Goal: Transaction & Acquisition: Purchase product/service

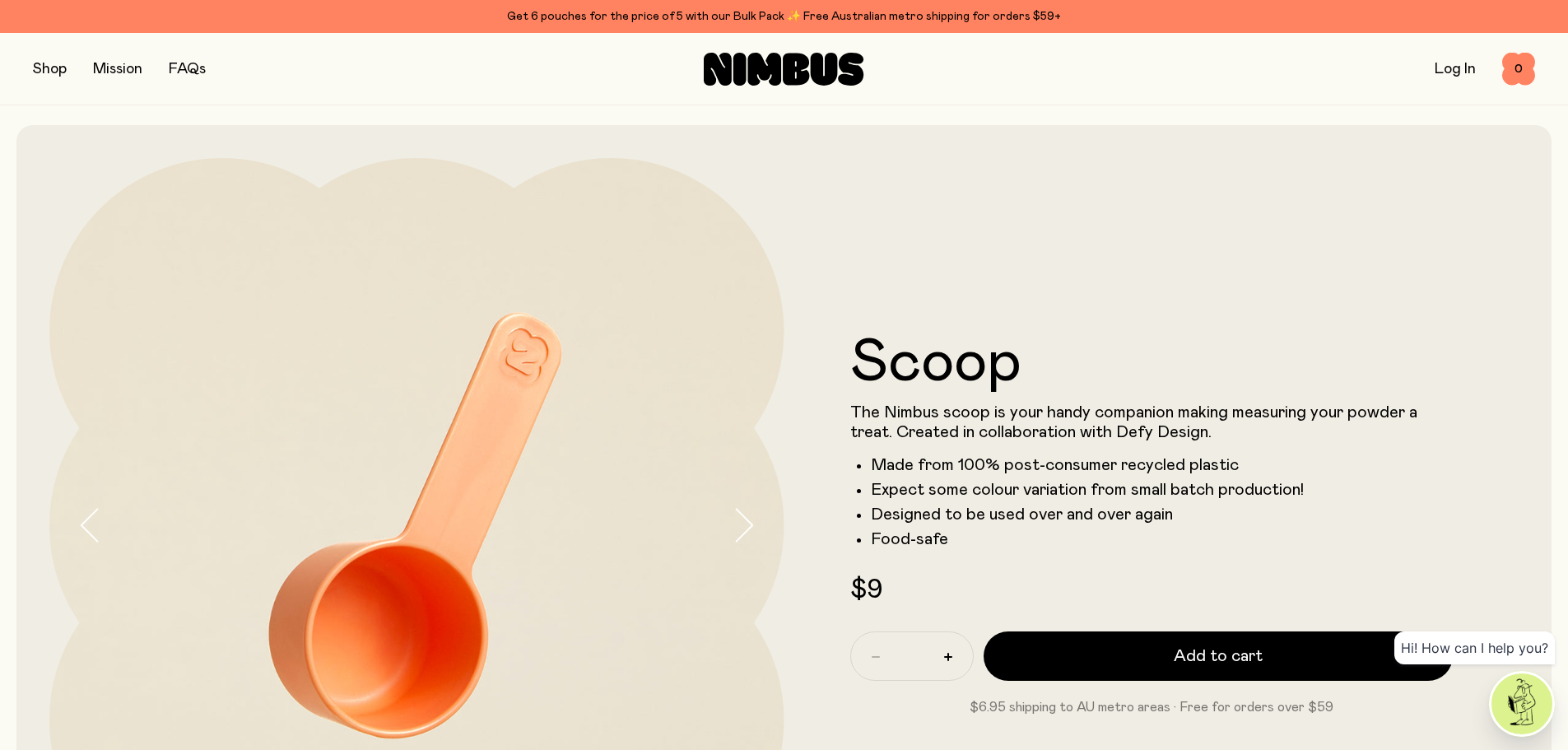
click at [51, 76] on button "button" at bounding box center [49, 69] width 34 height 23
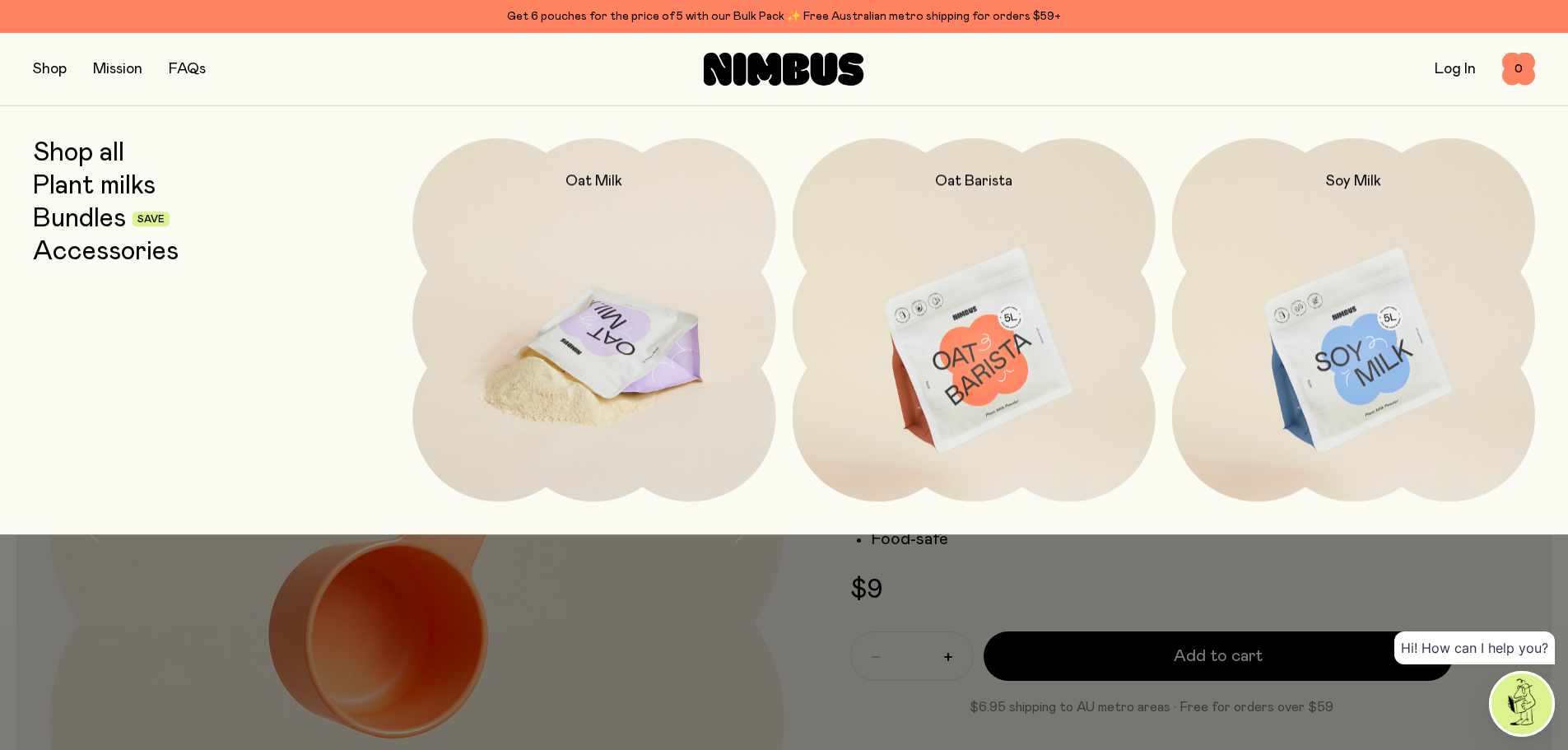
click at [471, 311] on img at bounding box center [594, 351] width 363 height 426
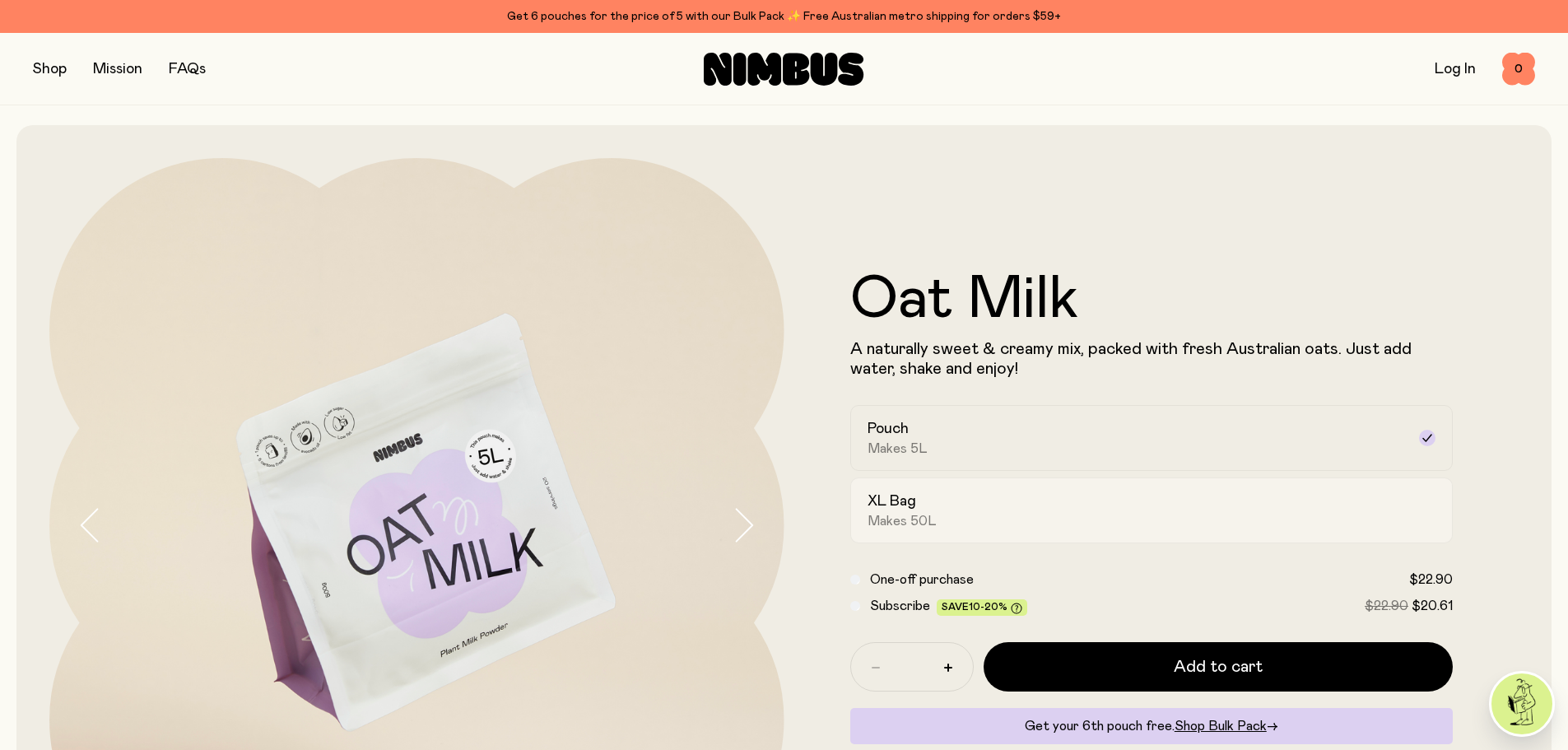
click at [949, 509] on div "XL Bag Makes 50L" at bounding box center [1137, 510] width 539 height 38
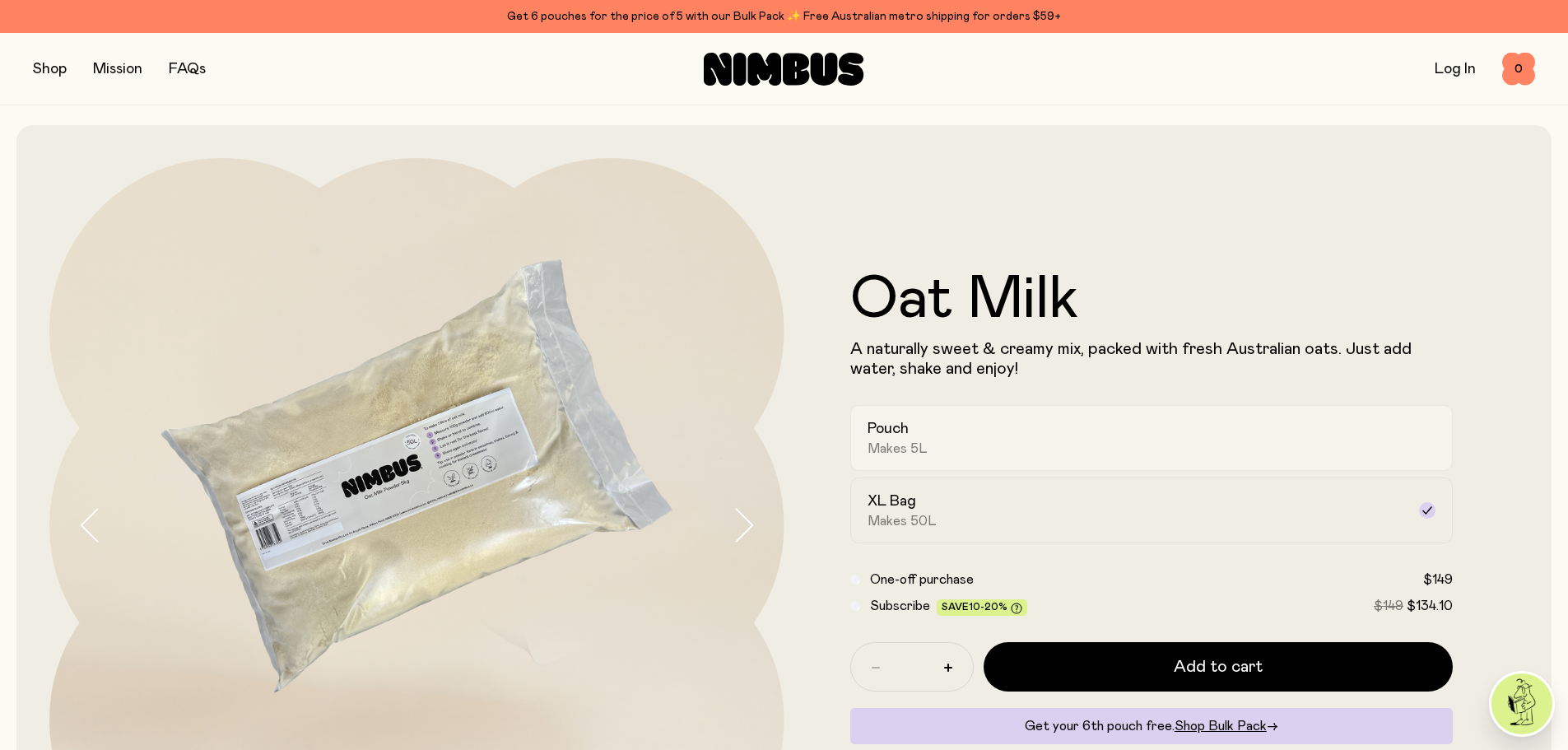
click at [929, 438] on div "Pouch Makes 5L" at bounding box center [1137, 438] width 539 height 38
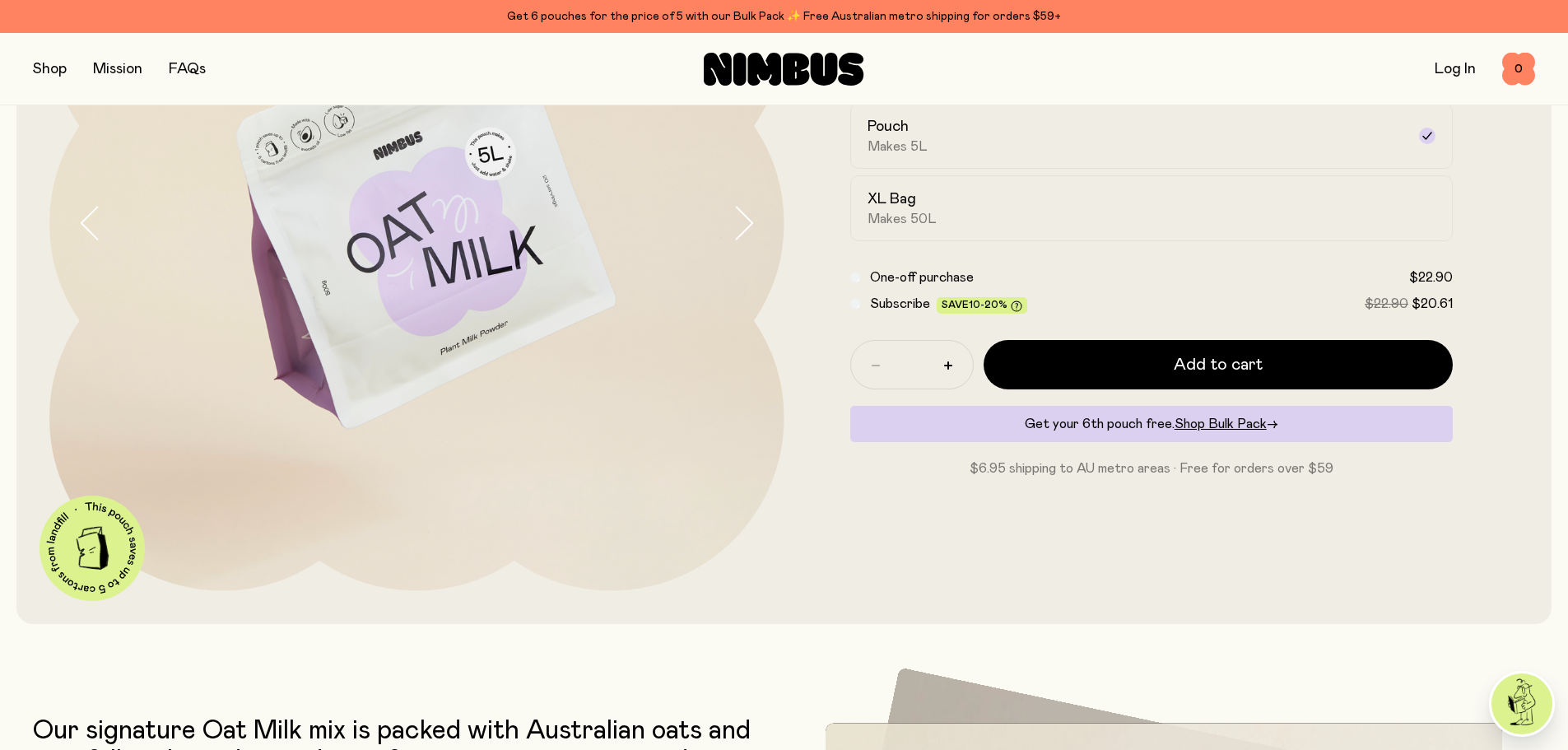
scroll to position [329, 0]
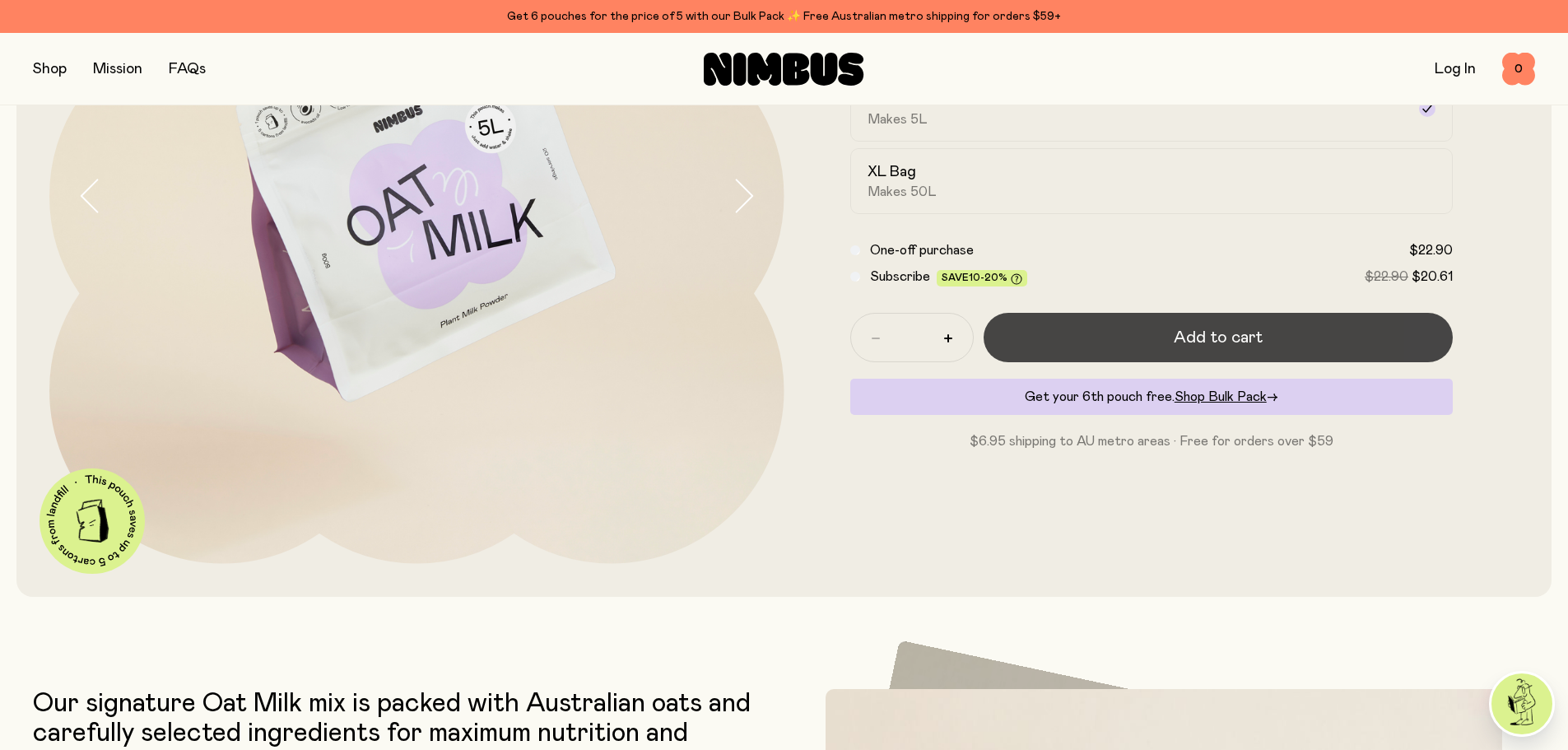
click at [1175, 336] on button "Add to cart" at bounding box center [1218, 338] width 470 height 49
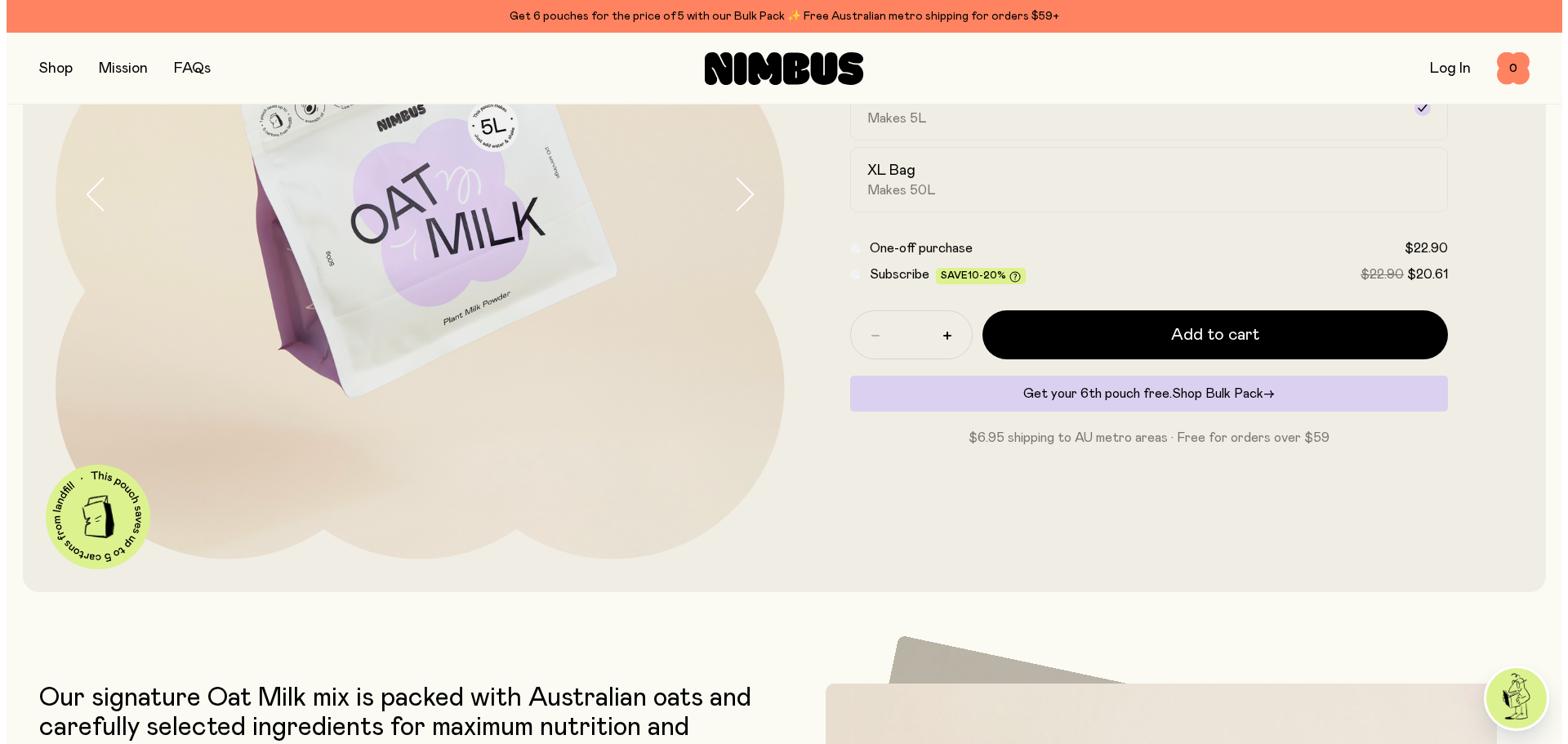
scroll to position [0, 0]
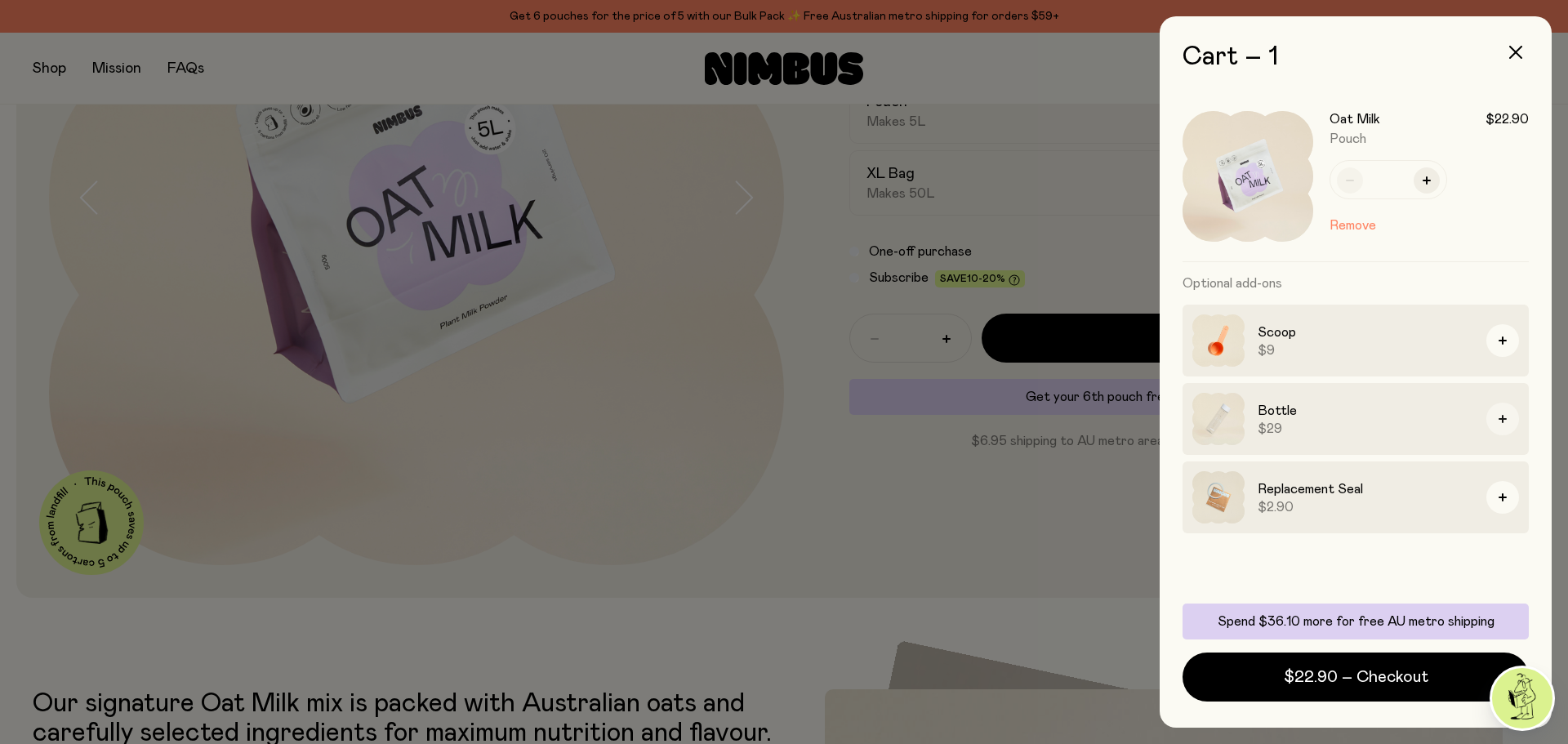
click at [1499, 412] on button "button" at bounding box center [1502, 418] width 32 height 32
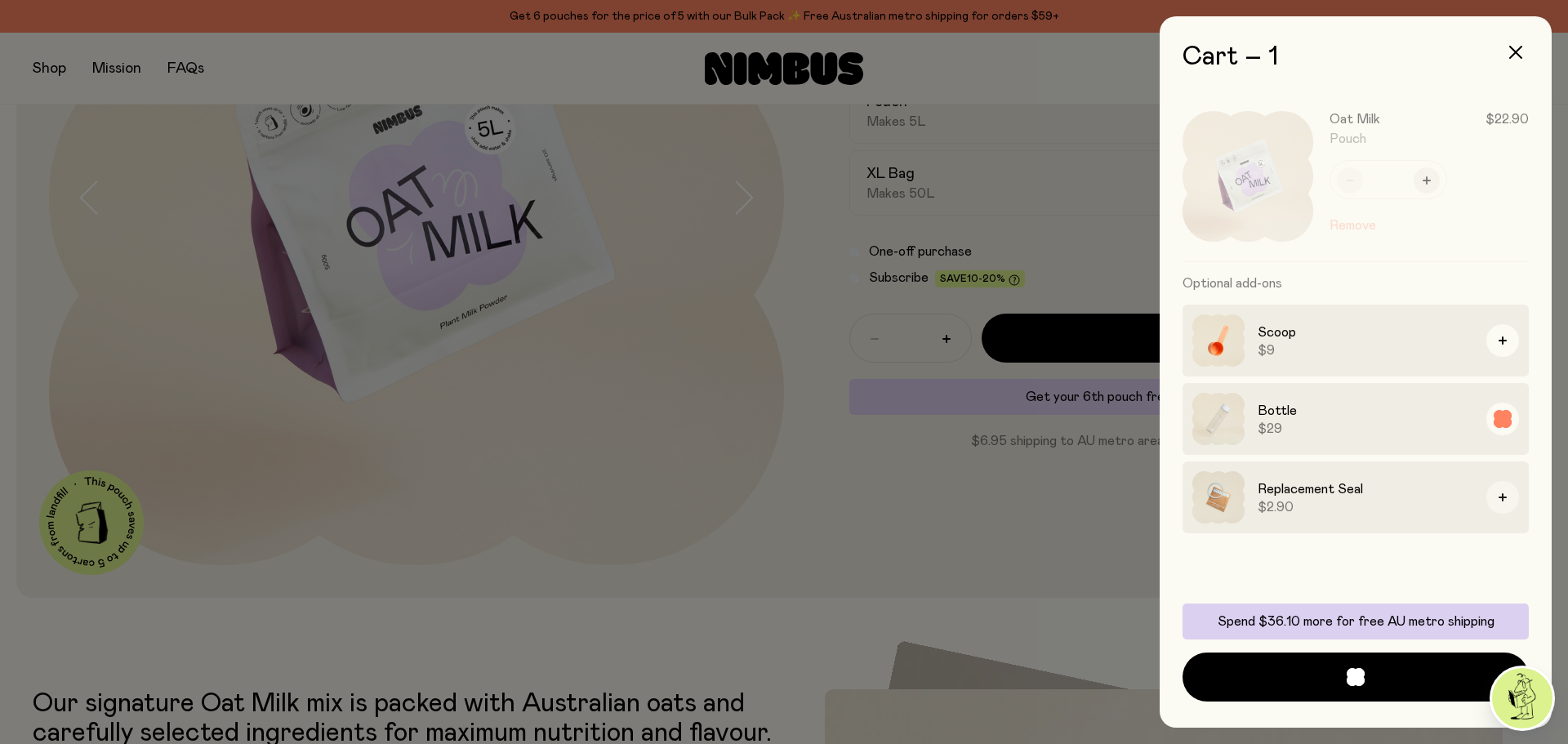
click at [1503, 497] on icon "button" at bounding box center [1502, 497] width 8 height 8
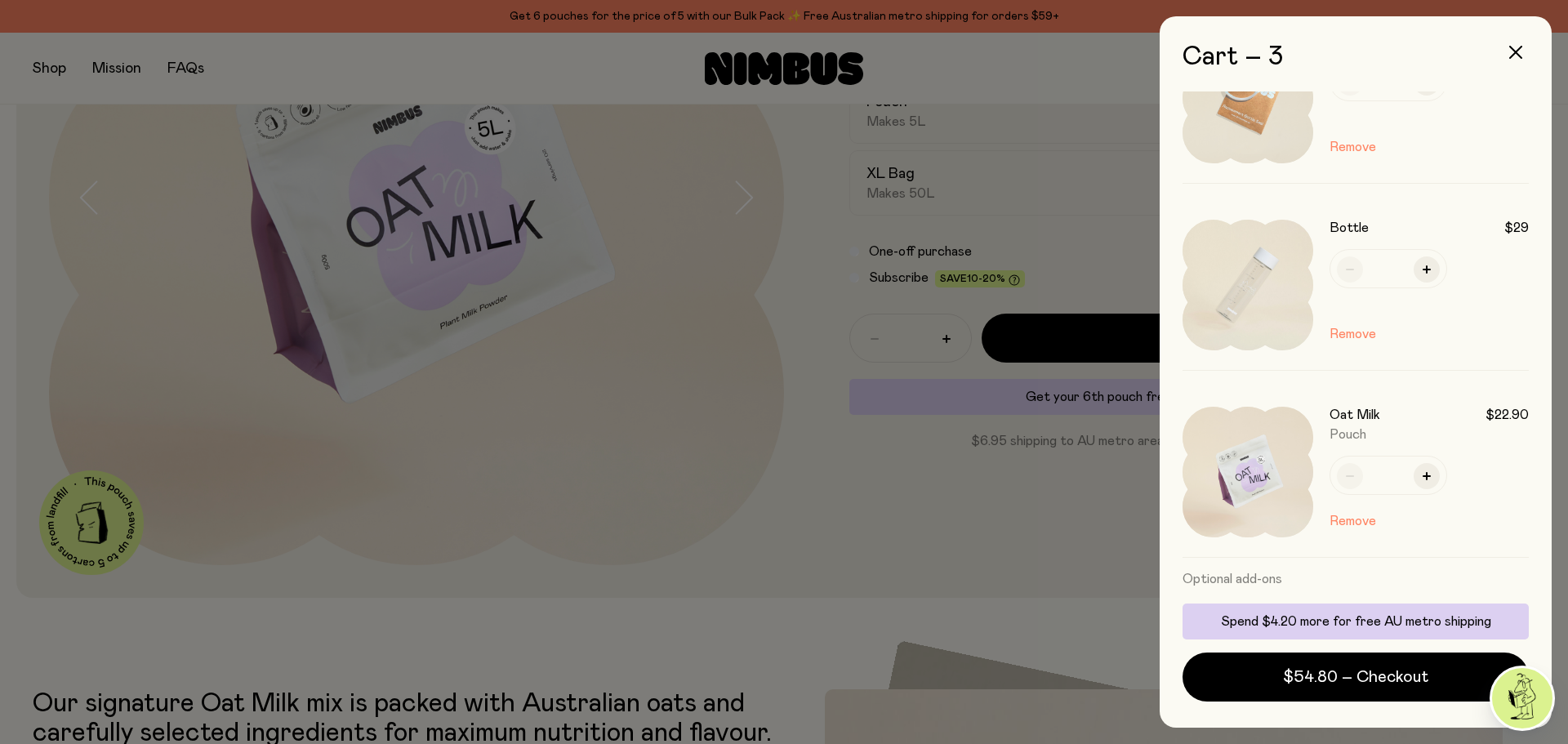
scroll to position [164, 0]
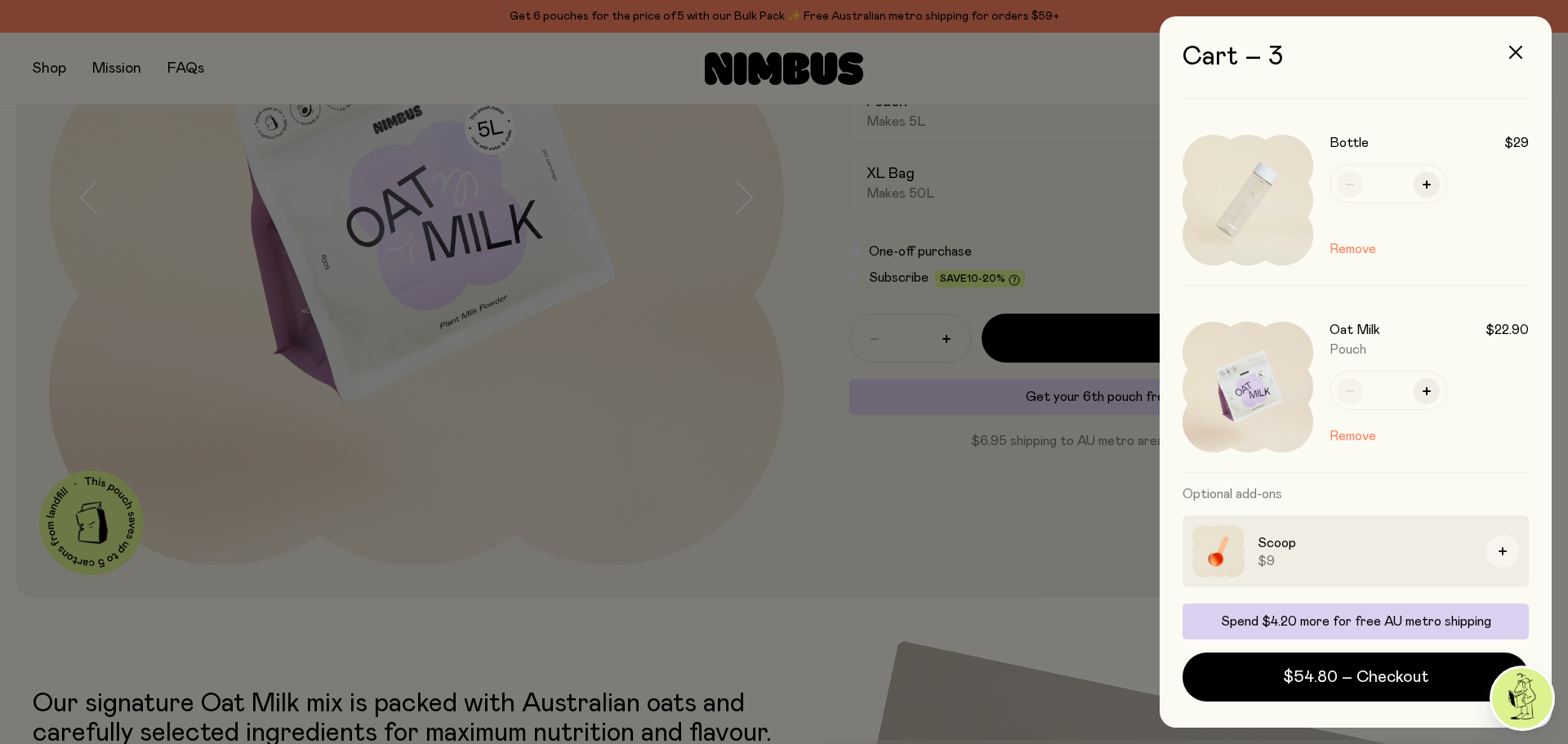
click at [1495, 551] on button "button" at bounding box center [1502, 551] width 32 height 32
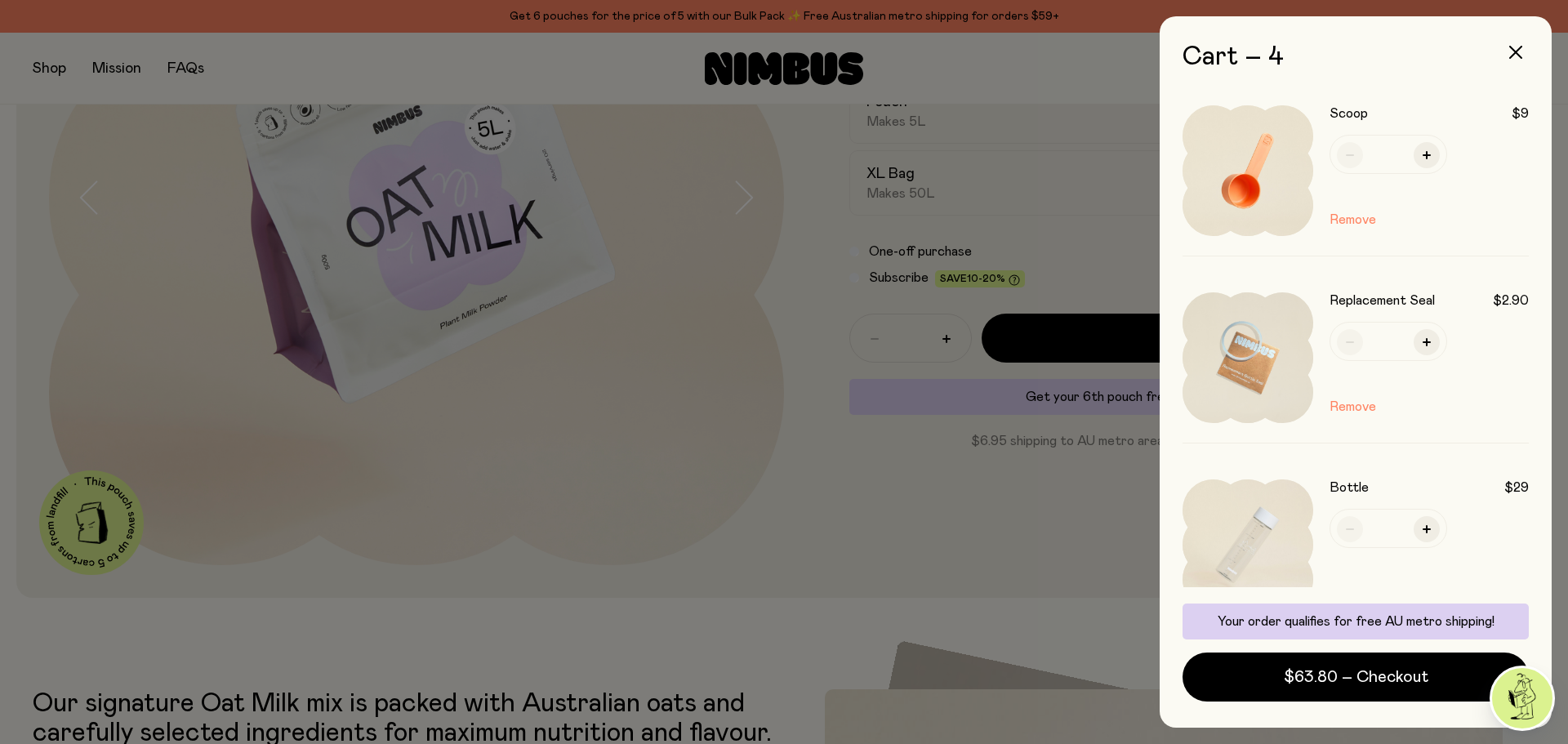
scroll to position [0, 0]
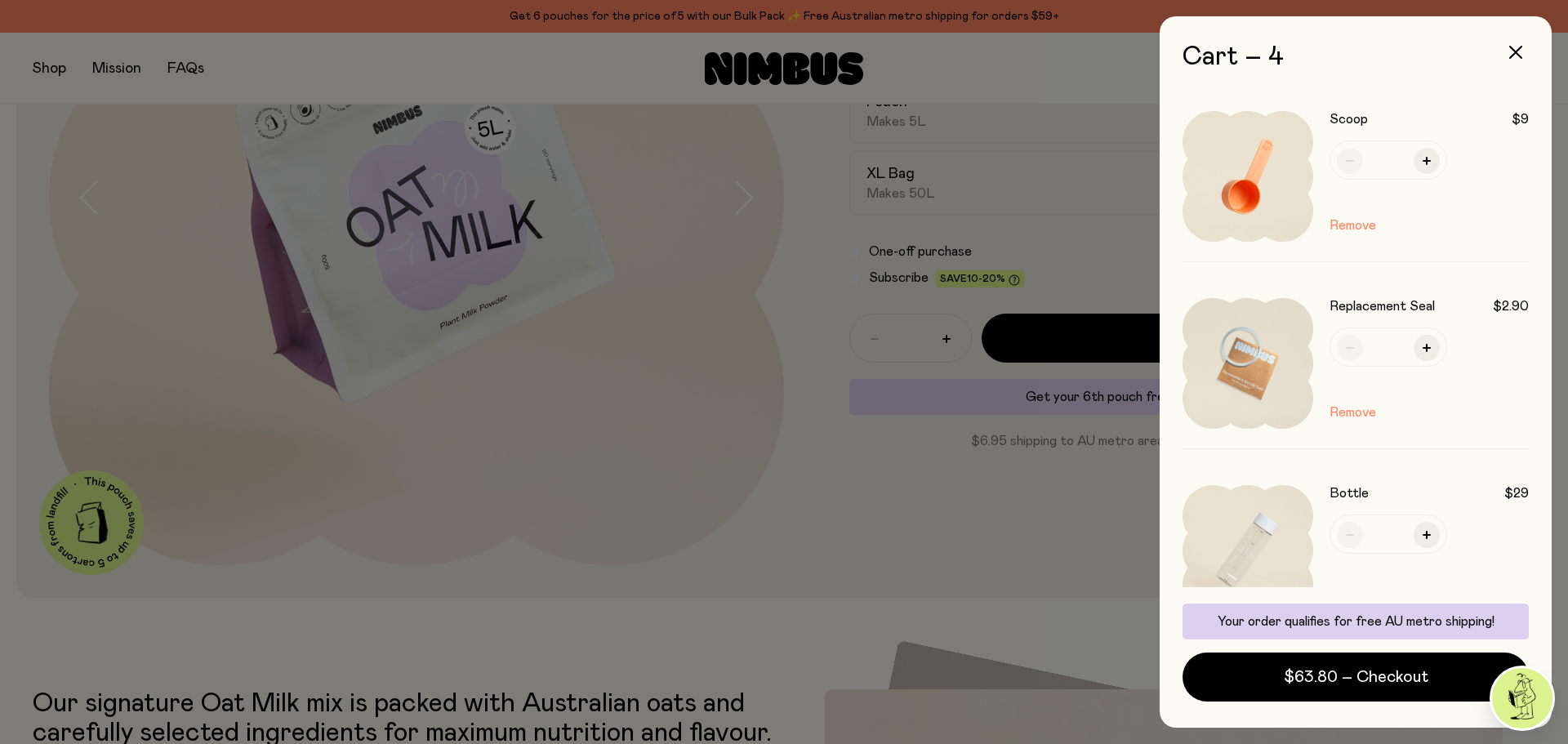
click at [853, 558] on div at bounding box center [784, 372] width 1568 height 744
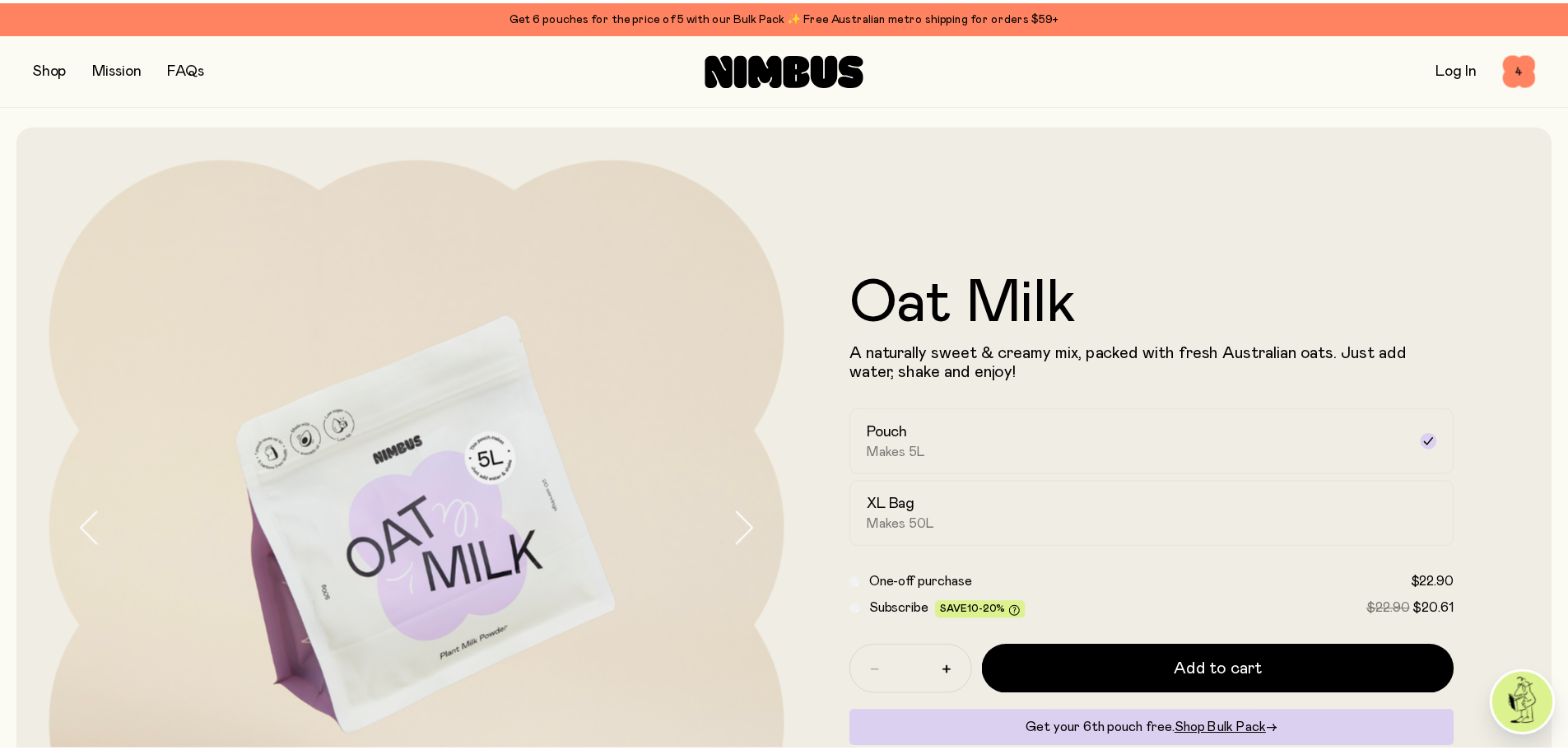
scroll to position [329, 0]
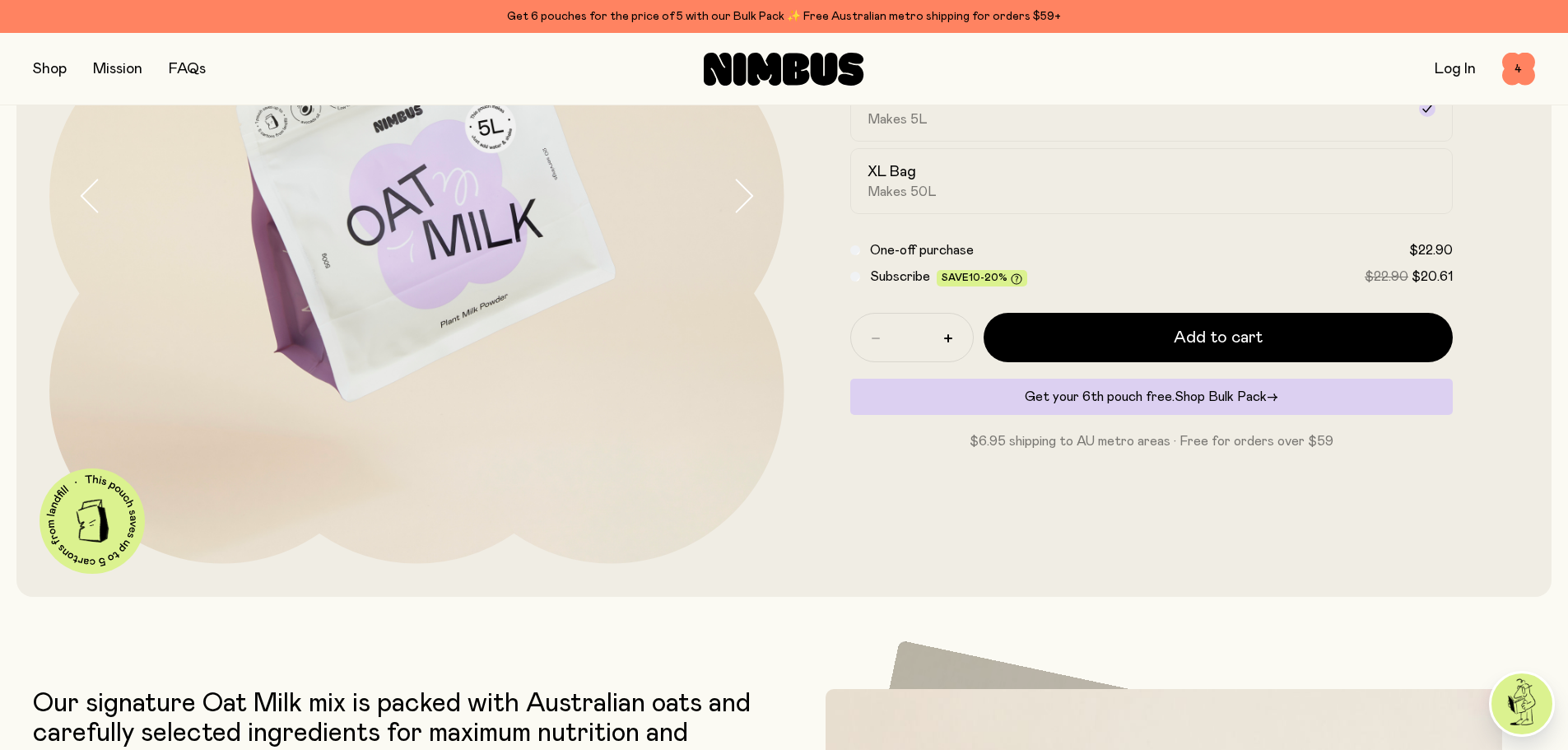
click at [1213, 394] on span "Shop Bulk Pack" at bounding box center [1221, 396] width 93 height 13
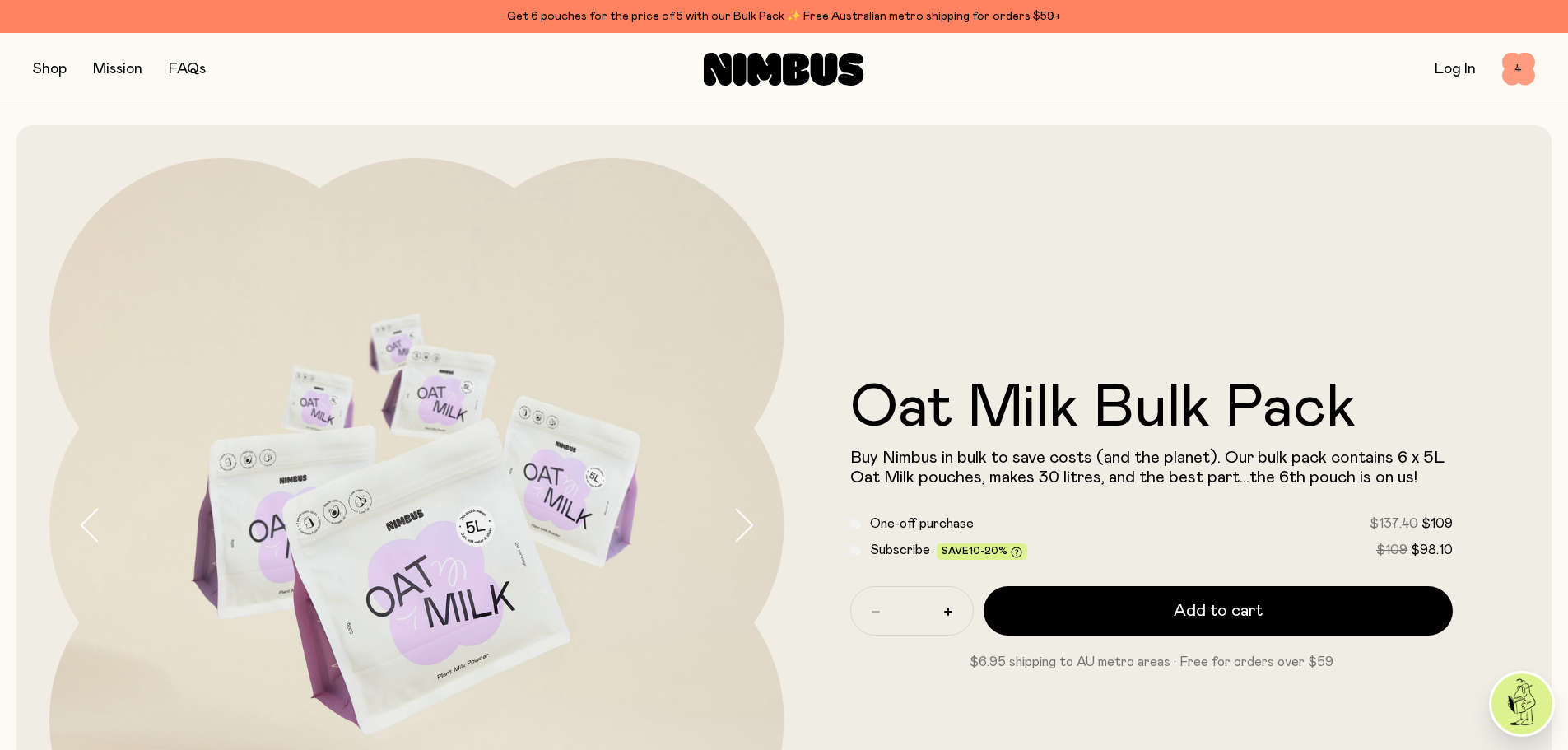
click at [1511, 68] on span "4" at bounding box center [1518, 69] width 33 height 33
